Goal: Check status: Check status

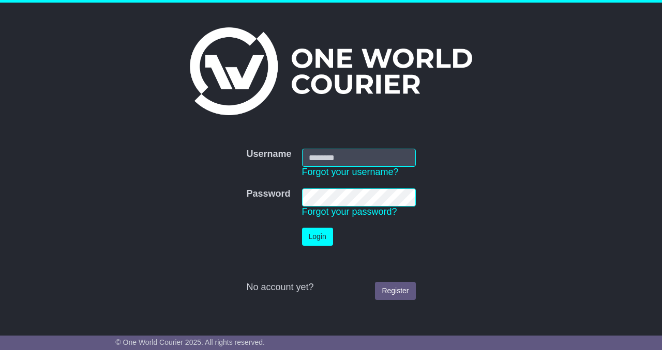
type input "**********"
click at [314, 234] on button "Login" at bounding box center [317, 237] width 31 height 18
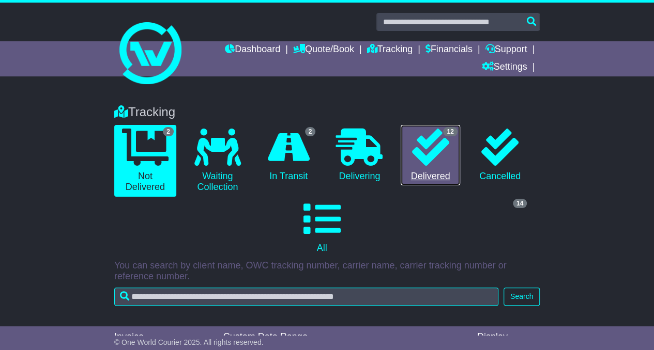
click at [411, 160] on icon at bounding box center [429, 147] width 37 height 37
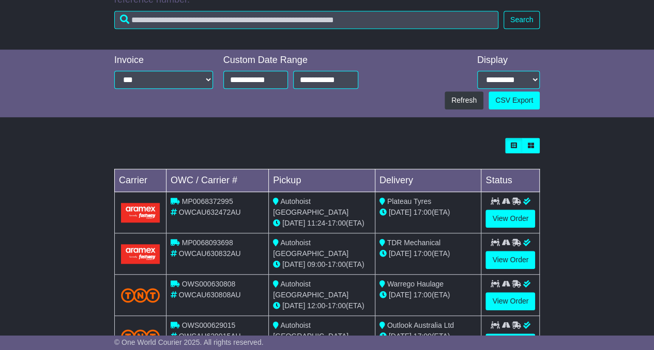
scroll to position [279, 0]
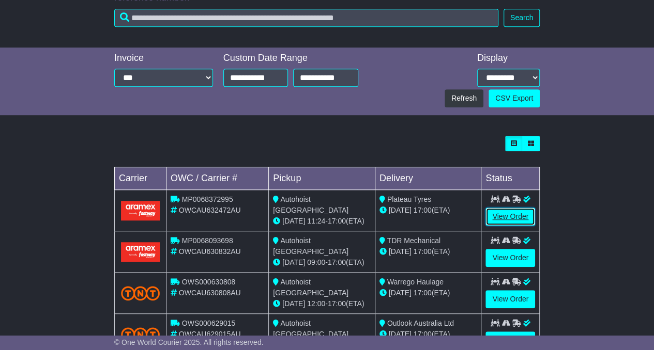
click at [501, 208] on link "View Order" at bounding box center [510, 217] width 50 height 18
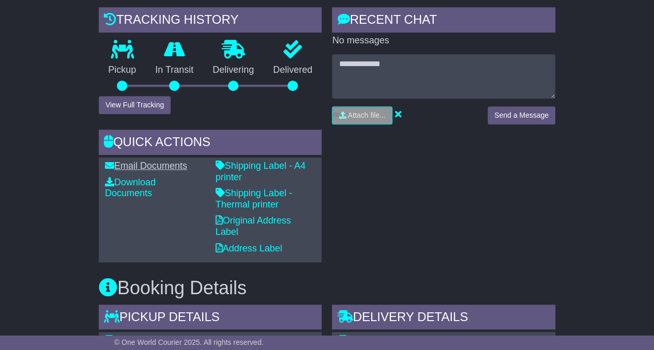
scroll to position [279, 0]
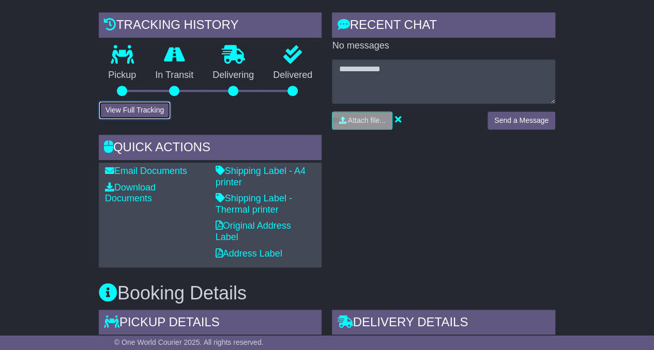
click at [137, 110] on button "View Full Tracking" at bounding box center [135, 110] width 72 height 18
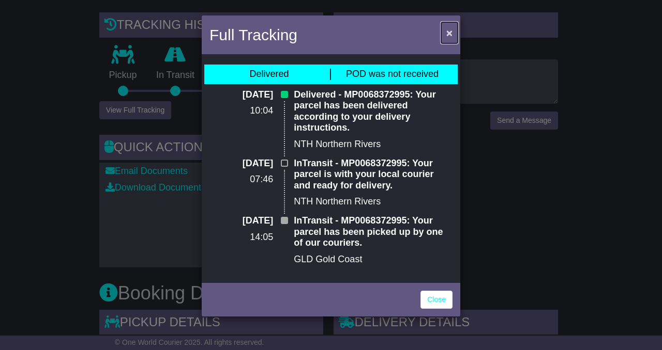
click at [449, 30] on span "×" at bounding box center [449, 33] width 6 height 12
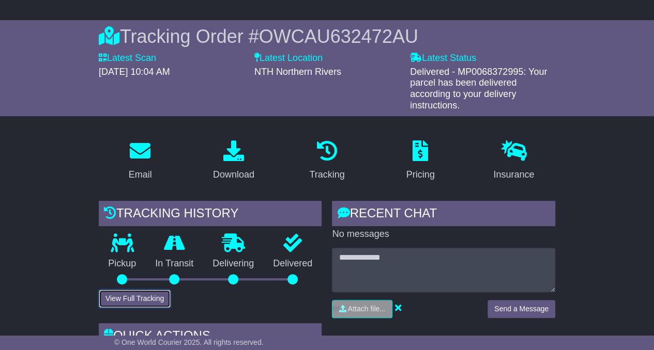
scroll to position [0, 0]
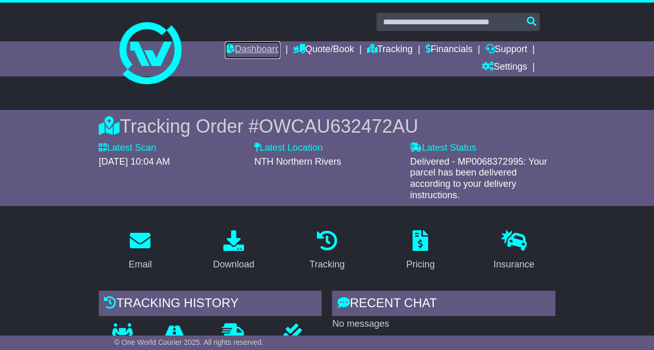
click at [242, 49] on link "Dashboard" at bounding box center [252, 50] width 55 height 18
